Goal: Task Accomplishment & Management: Complete application form

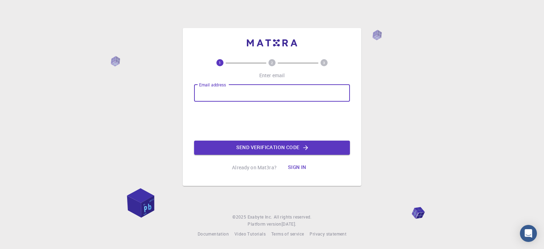
click at [264, 86] on input "Email address" at bounding box center [272, 93] width 156 height 17
type input "sreeragmrcvn9b@gmail.com"
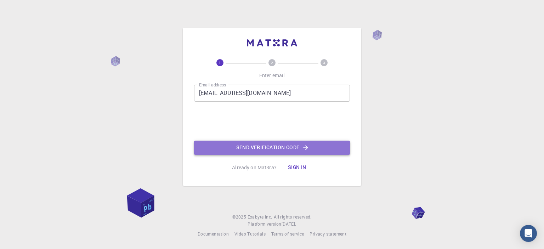
click at [246, 141] on button "Send verification code" at bounding box center [272, 148] width 156 height 14
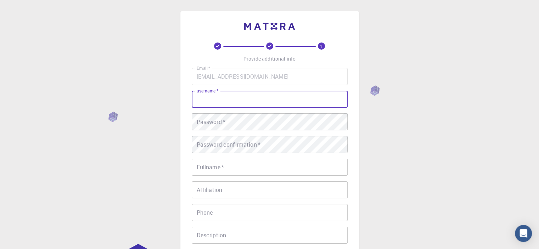
click at [262, 102] on input "username   *" at bounding box center [270, 99] width 156 height 17
type input "[PERSON_NAME] M R"
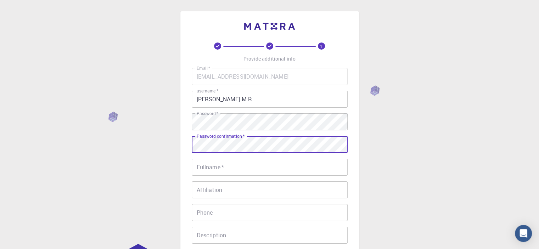
click at [235, 168] on input "Fullname   *" at bounding box center [270, 167] width 156 height 17
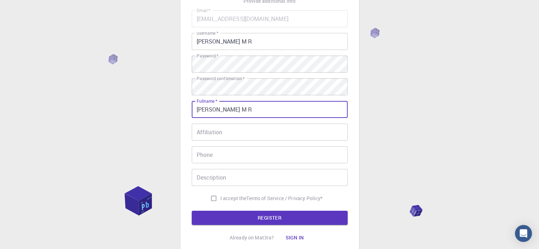
scroll to position [59, 0]
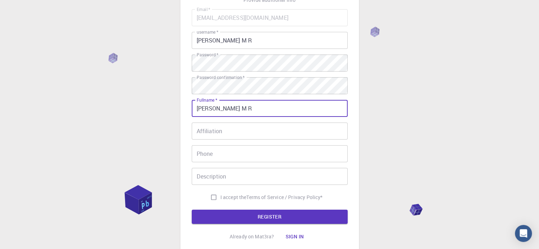
type input "[PERSON_NAME] M R"
click at [212, 192] on input "I accept the Terms of Service / Privacy Policy *" at bounding box center [213, 197] width 13 height 13
checkbox input "true"
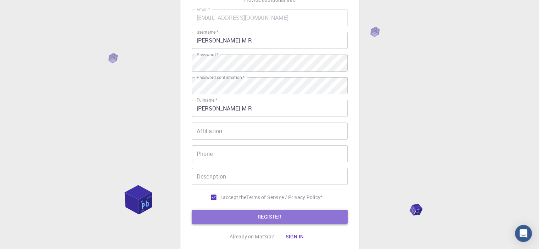
click at [210, 214] on button "REGISTER" at bounding box center [270, 217] width 156 height 14
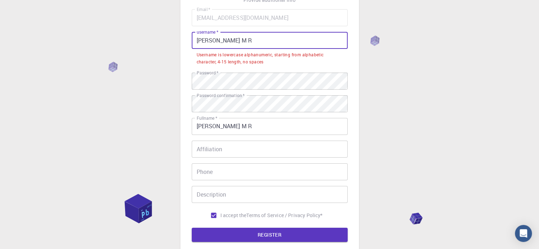
click at [246, 32] on input "[PERSON_NAME] M R" at bounding box center [270, 40] width 156 height 17
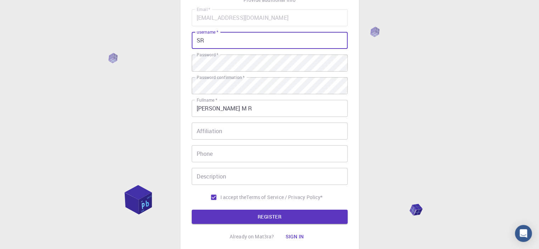
type input "S"
type input "sreerag"
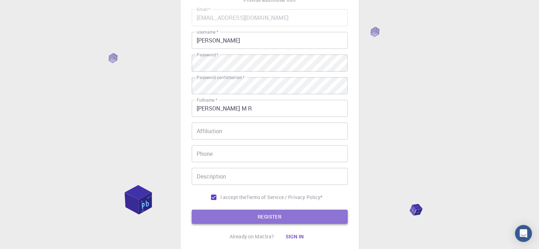
click at [244, 212] on button "REGISTER" at bounding box center [270, 217] width 156 height 14
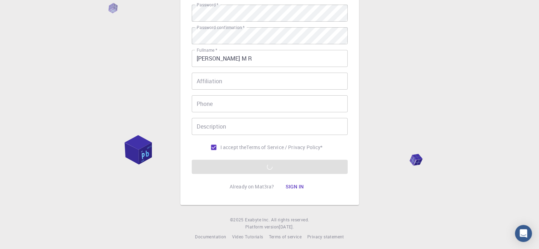
scroll to position [111, 0]
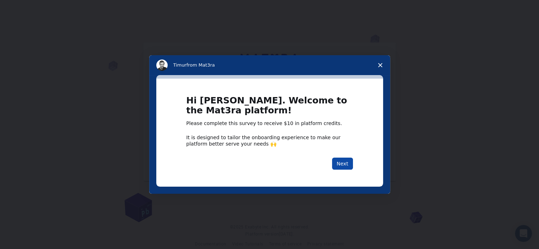
click at [343, 163] on button "Next" at bounding box center [342, 164] width 21 height 12
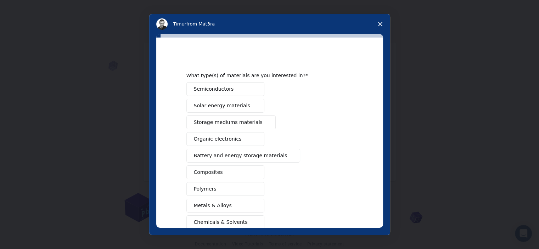
click at [227, 85] on button "Semiconductors" at bounding box center [225, 89] width 78 height 14
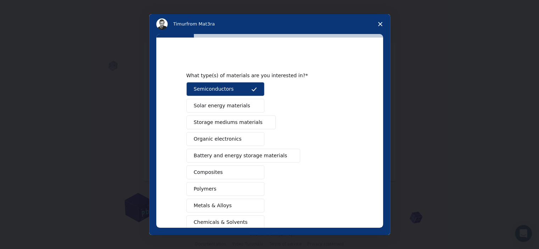
click at [228, 110] on button "Solar energy materials" at bounding box center [225, 106] width 78 height 14
click at [223, 127] on button "Storage mediums materials" at bounding box center [230, 123] width 89 height 14
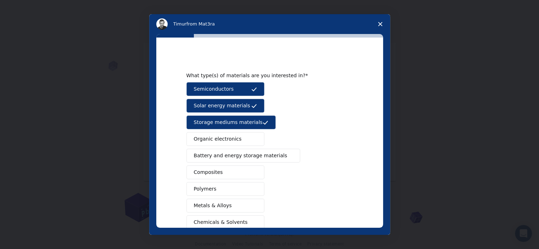
click at [215, 140] on span "Organic electronics" at bounding box center [218, 138] width 48 height 7
click at [212, 152] on span "Battery and energy storage materials" at bounding box center [241, 155] width 94 height 7
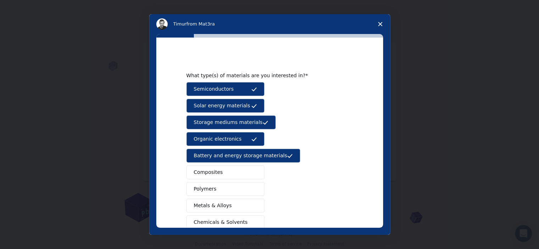
drag, startPoint x: 210, startPoint y: 168, endPoint x: 216, endPoint y: 204, distance: 36.0
click at [216, 204] on div "Semiconductors Solar energy materials Storage mediums materials Organic electro…" at bounding box center [269, 180] width 167 height 197
click at [216, 204] on span "Metals & Alloys" at bounding box center [213, 205] width 38 height 7
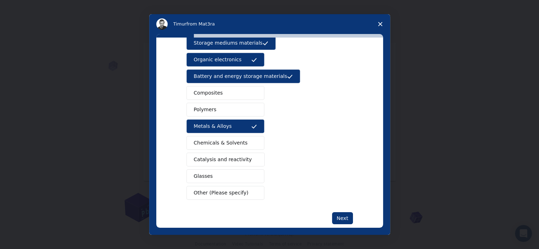
scroll to position [91, 0]
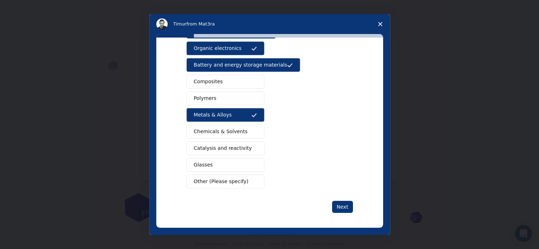
click at [245, 144] on button "Catalysis and reactivity" at bounding box center [225, 148] width 79 height 14
click at [235, 158] on button "Glasses" at bounding box center [225, 165] width 78 height 14
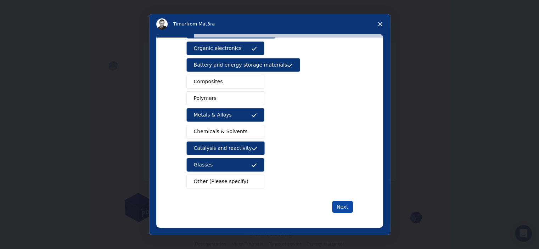
click at [347, 207] on button "Next" at bounding box center [342, 207] width 21 height 12
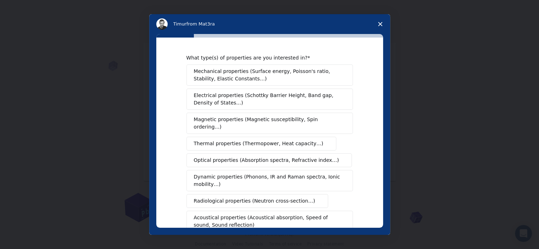
click at [259, 109] on button "Electrical properties (Schottky Barrier Height, Band gap, Density of States…)" at bounding box center [269, 99] width 167 height 21
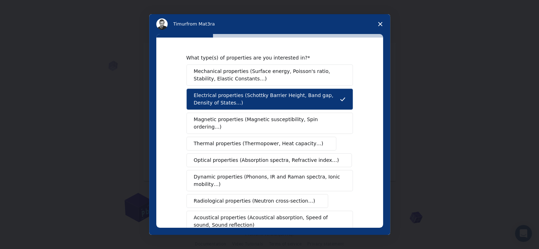
click at [256, 118] on span "Magnetic properties (Magnetic susceptibility, Spin ordering…)" at bounding box center [267, 123] width 146 height 15
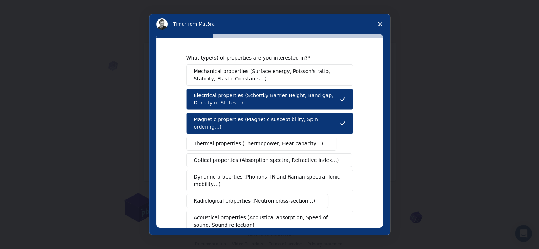
click at [251, 157] on span "Optical properties (Absorption spectra, Refractive index…)" at bounding box center [266, 160] width 145 height 7
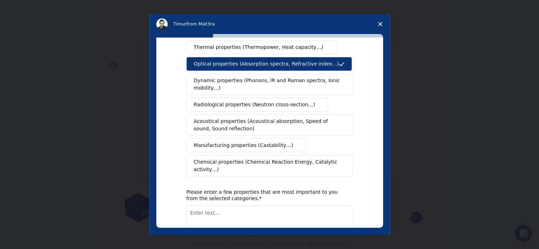
scroll to position [128, 0]
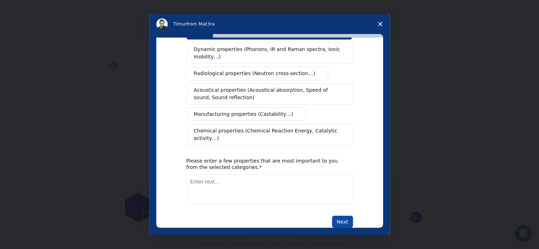
click at [337, 216] on button "Next" at bounding box center [342, 222] width 21 height 12
click at [270, 181] on textarea "Enter text..." at bounding box center [269, 188] width 167 height 29
type textarea "arduino"
click at [340, 216] on button "Next" at bounding box center [342, 222] width 21 height 12
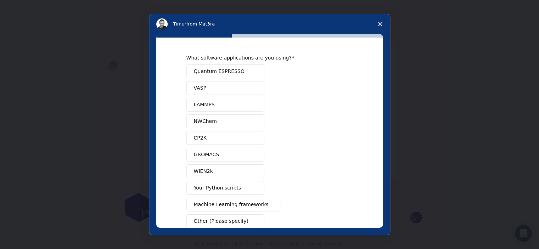
scroll to position [34, 0]
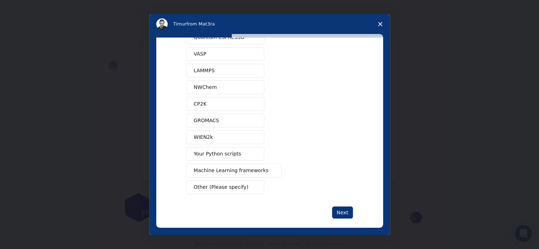
click at [238, 149] on button "Your Python scripts" at bounding box center [225, 154] width 78 height 14
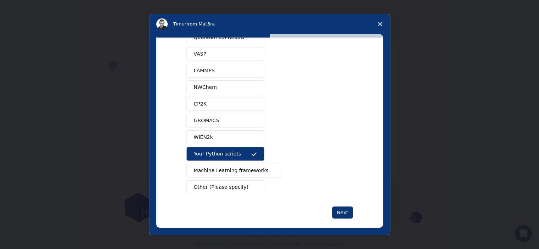
click at [244, 177] on div "Quantum ESPRESSO VASP LAMMPS NWChem CP2K GROMACS WIEN2k Your Python scripts Mac…" at bounding box center [269, 112] width 167 height 164
click at [348, 215] on button "Next" at bounding box center [342, 213] width 21 height 12
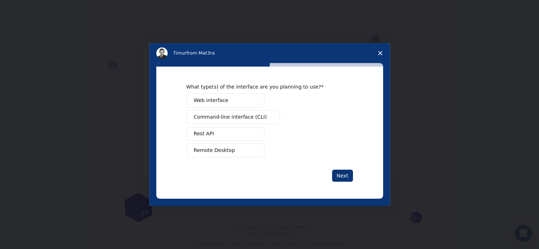
click at [242, 149] on button "Remote Desktop" at bounding box center [225, 150] width 78 height 14
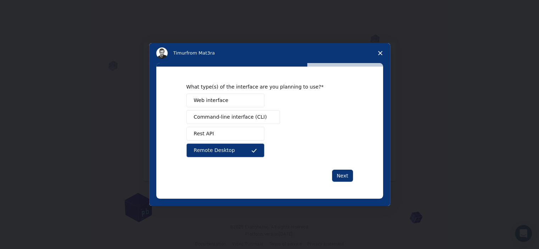
click at [246, 105] on button "Web interface" at bounding box center [225, 101] width 78 height 14
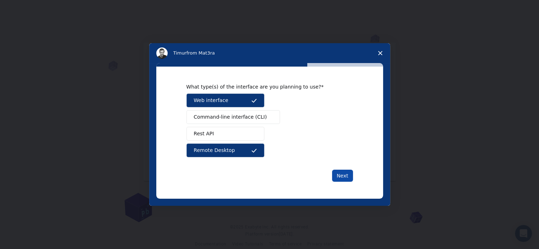
click at [343, 179] on button "Next" at bounding box center [342, 176] width 21 height 12
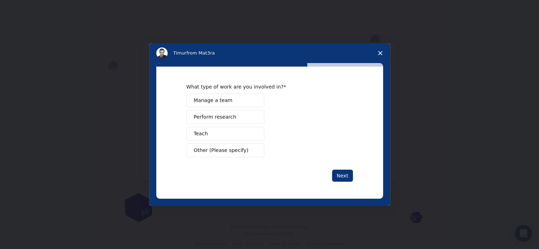
click at [245, 123] on button "Perform research" at bounding box center [225, 117] width 78 height 14
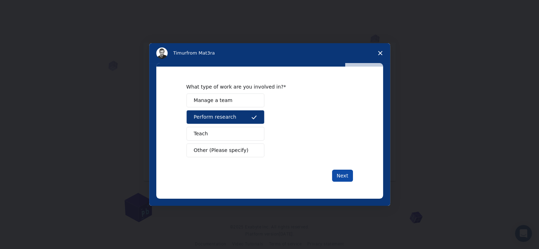
click at [340, 170] on button "Next" at bounding box center [342, 176] width 21 height 12
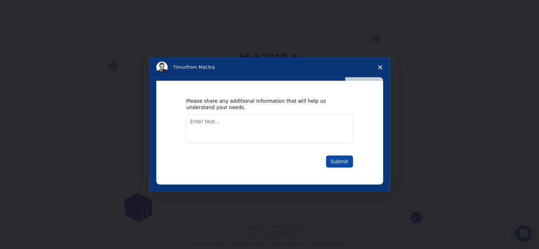
click at [332, 156] on button "Submit" at bounding box center [339, 162] width 27 height 12
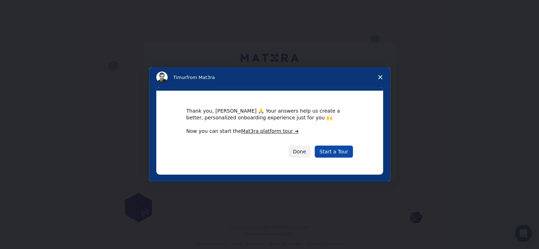
click at [326, 151] on link "Start a Tour" at bounding box center [334, 152] width 38 height 12
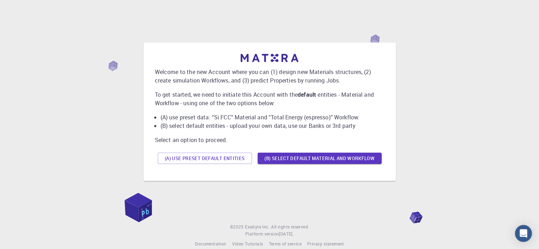
scroll to position [10, 0]
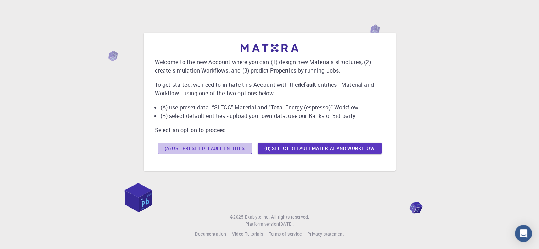
click at [240, 146] on button "(A) Use preset default entities" at bounding box center [205, 148] width 94 height 11
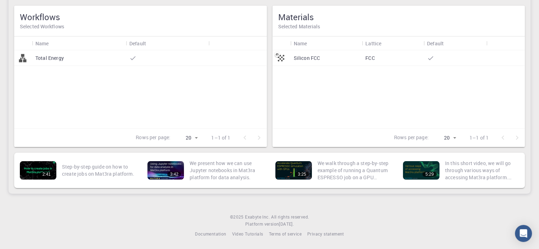
scroll to position [0, 0]
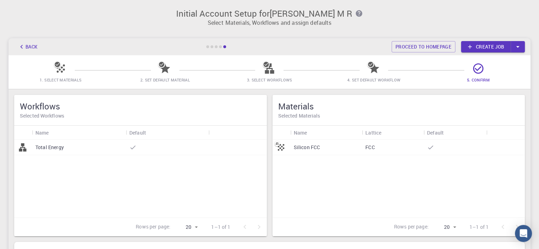
click at [322, 9] on h3 "Initial Account Setup for [PERSON_NAME] M R" at bounding box center [269, 14] width 513 height 10
click at [445, 51] on link "Proceed to homepage" at bounding box center [423, 46] width 64 height 11
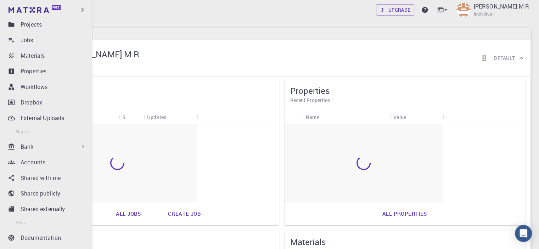
scroll to position [42, 0]
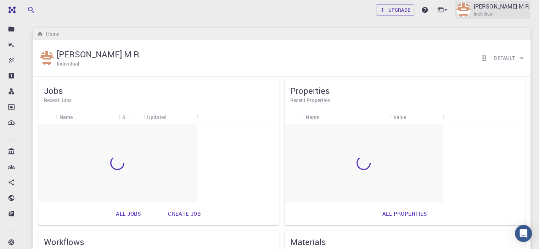
click at [471, 12] on img at bounding box center [463, 10] width 14 height 14
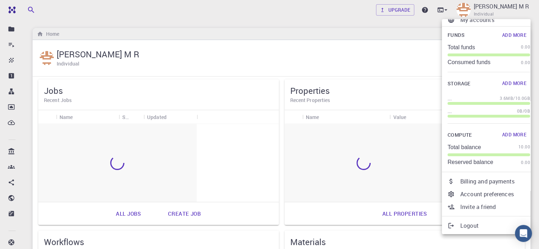
scroll to position [0, 0]
